Goal: Task Accomplishment & Management: Manage account settings

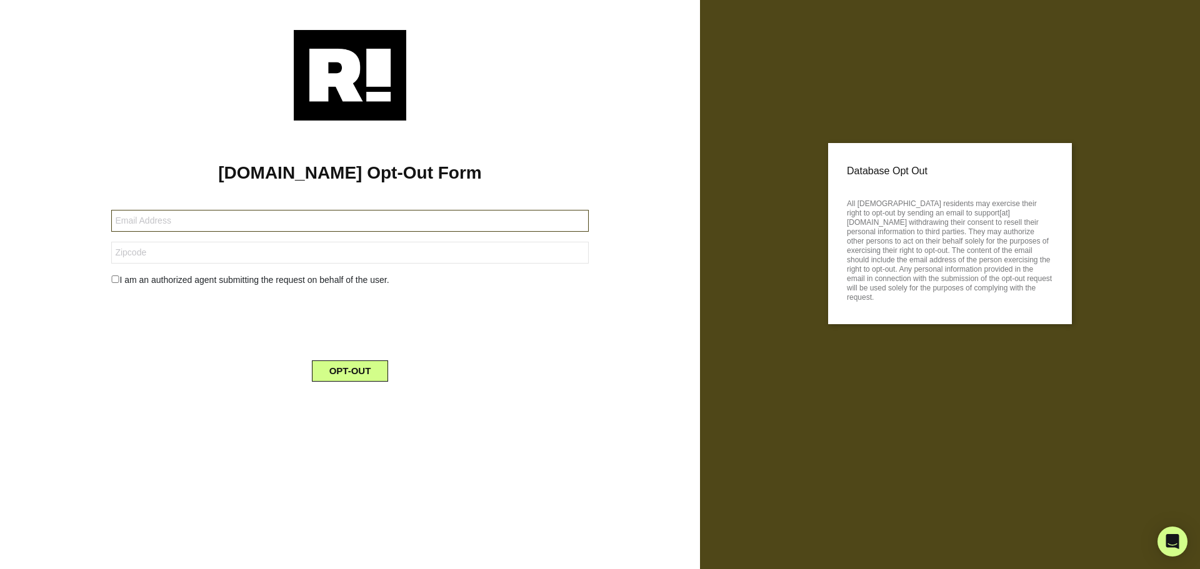
click at [177, 226] on input "text" at bounding box center [349, 221] width 477 height 22
type input "[EMAIL_ADDRESS][DOMAIN_NAME]"
drag, startPoint x: 171, startPoint y: 253, endPoint x: 141, endPoint y: 252, distance: 30.6
click at [141, 252] on input "19428-1342" at bounding box center [349, 253] width 477 height 22
type input "19428"
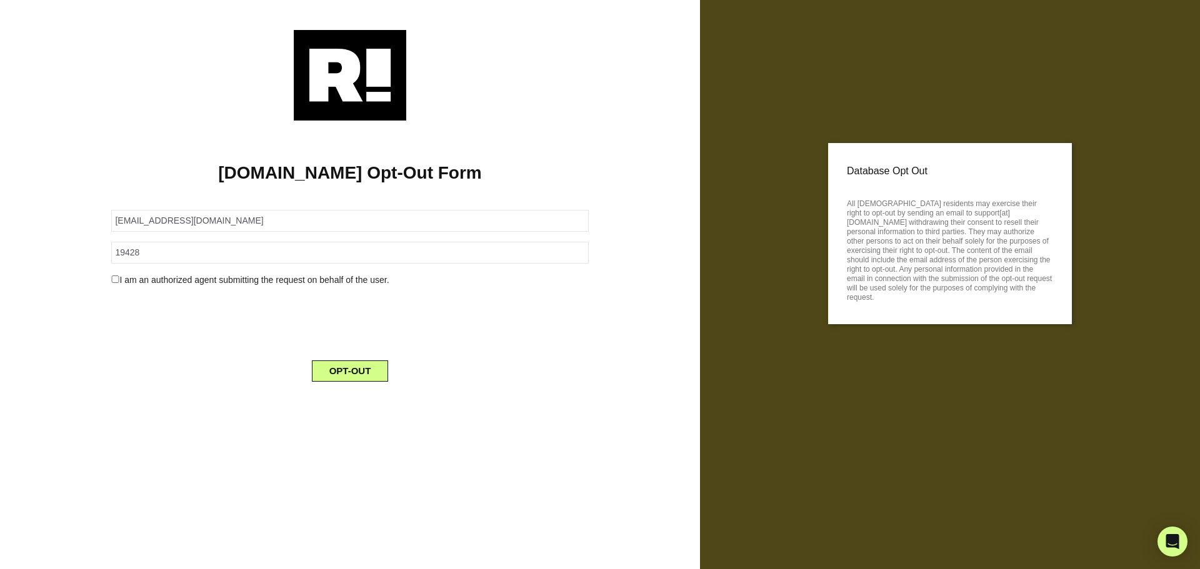
drag, startPoint x: 138, startPoint y: 330, endPoint x: 131, endPoint y: 321, distance: 11.1
click at [138, 330] on div at bounding box center [350, 321] width 496 height 49
click at [115, 278] on input "checkbox" at bounding box center [115, 280] width 8 height 8
checkbox input "true"
click at [366, 403] on button "OPT-OUT" at bounding box center [350, 403] width 77 height 21
